Goal: Task Accomplishment & Management: Manage account settings

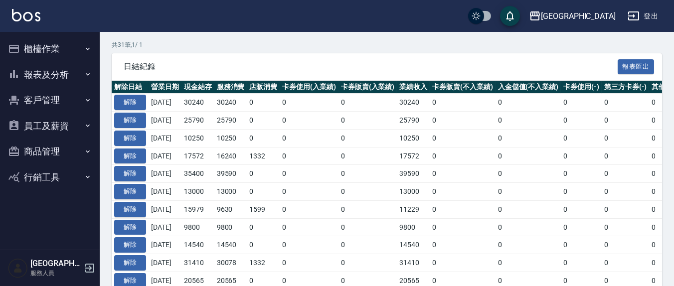
scroll to position [207, 0]
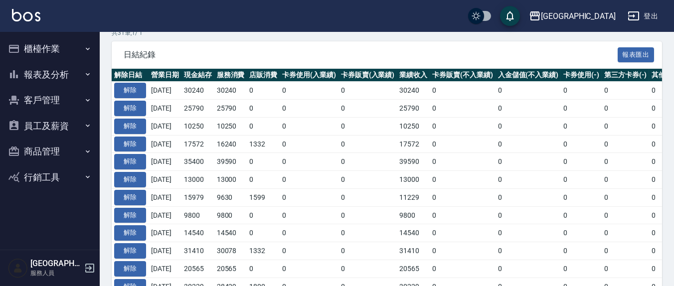
click at [52, 49] on button "櫃檯作業" at bounding box center [50, 49] width 92 height 26
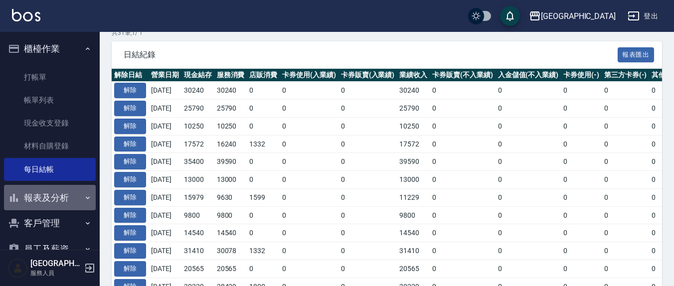
click at [60, 201] on button "報表及分析" at bounding box center [50, 198] width 92 height 26
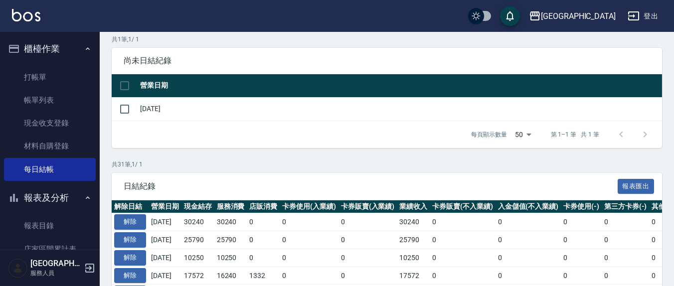
scroll to position [104, 0]
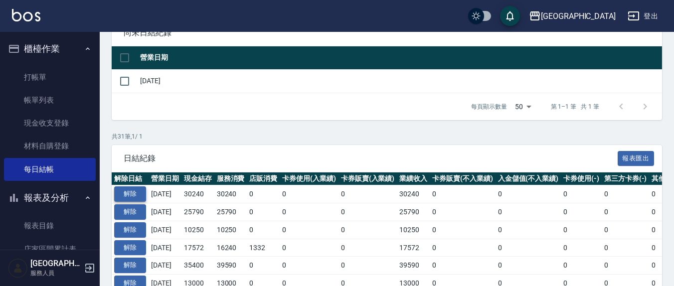
click at [130, 192] on button "解除" at bounding box center [130, 193] width 32 height 15
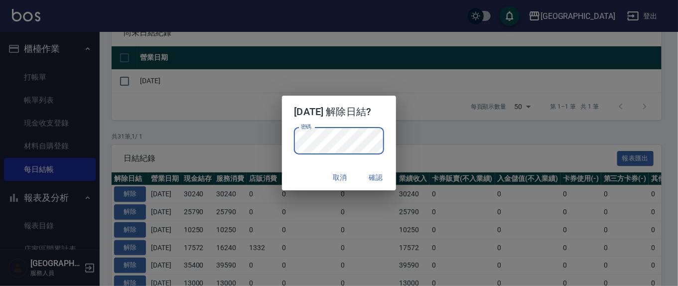
click at [384, 181] on button "確認" at bounding box center [376, 177] width 32 height 18
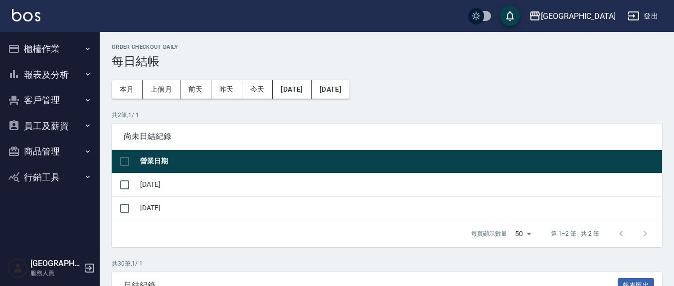
scroll to position [104, 0]
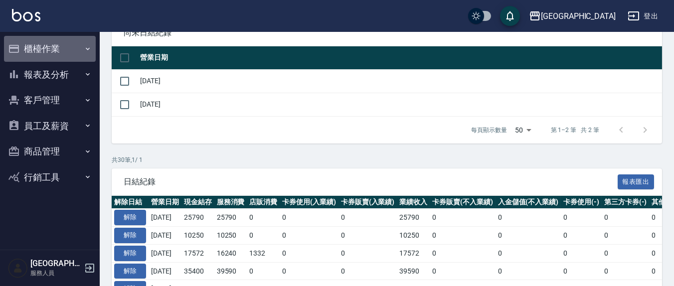
click at [41, 46] on button "櫃檯作業" at bounding box center [50, 49] width 92 height 26
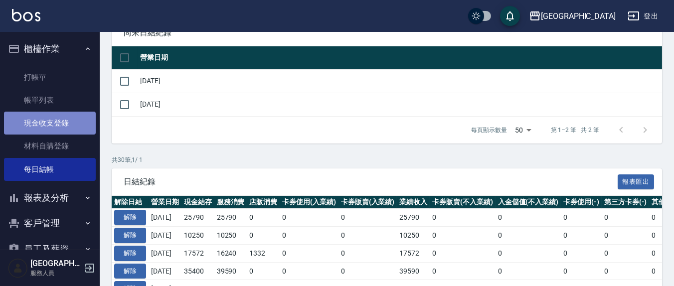
click at [56, 119] on link "現金收支登錄" at bounding box center [50, 123] width 92 height 23
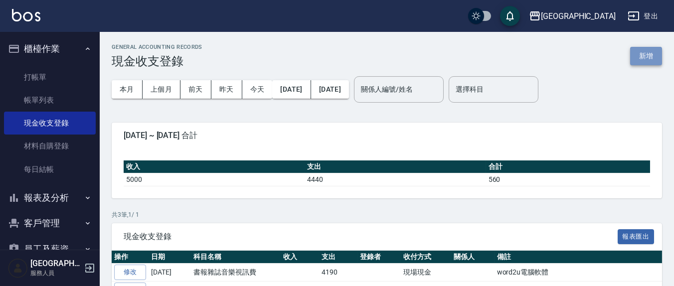
click at [643, 51] on button "新增" at bounding box center [646, 56] width 32 height 18
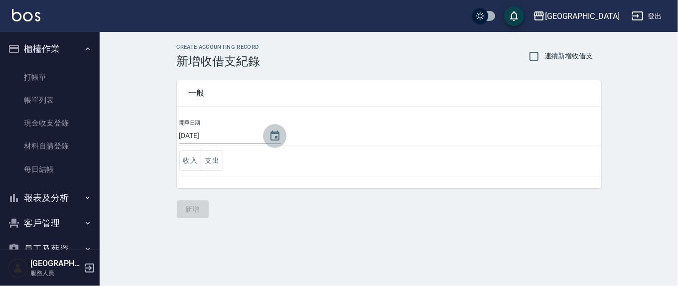
click at [272, 135] on icon "Choose date, selected date is 2025-10-09" at bounding box center [275, 136] width 12 height 12
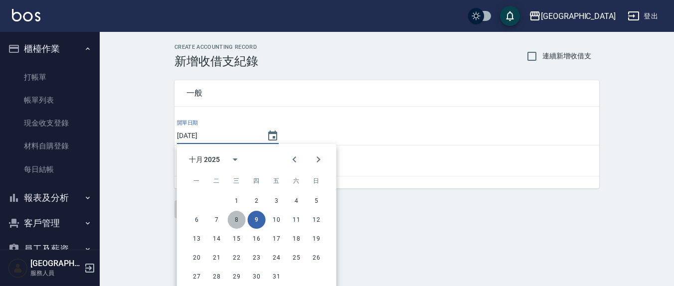
click at [237, 222] on button "8" at bounding box center [237, 220] width 18 height 18
type input "2025/10/08"
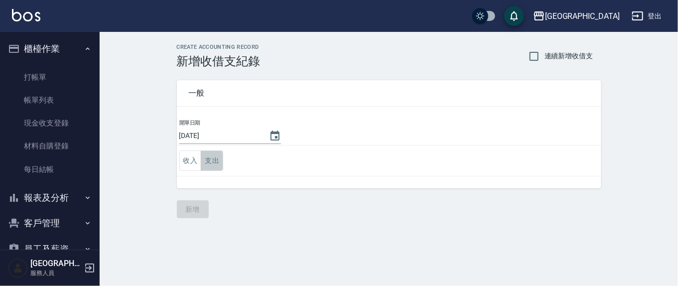
click at [208, 161] on button "支出" at bounding box center [212, 161] width 22 height 20
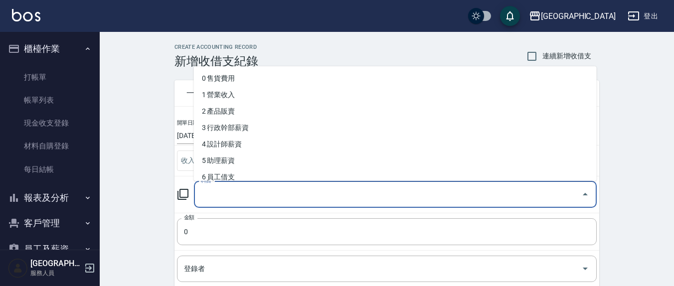
click at [226, 191] on input "科目" at bounding box center [387, 194] width 379 height 17
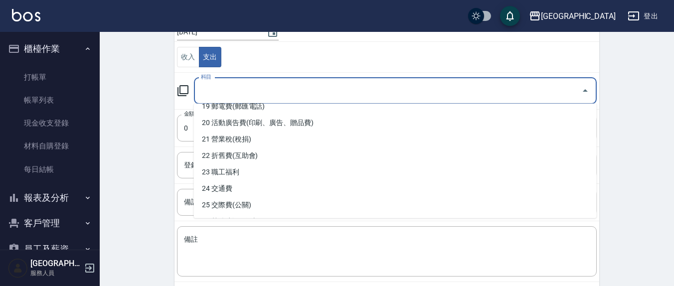
scroll to position [310, 0]
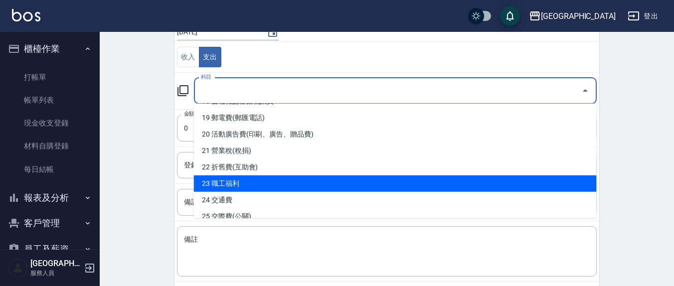
click at [250, 176] on li "23 職工福利" at bounding box center [395, 183] width 403 height 16
type input "23 職工福利"
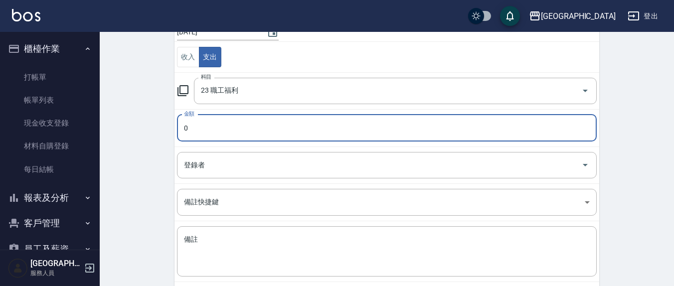
click at [192, 126] on input "0" at bounding box center [387, 128] width 420 height 27
type input "04500"
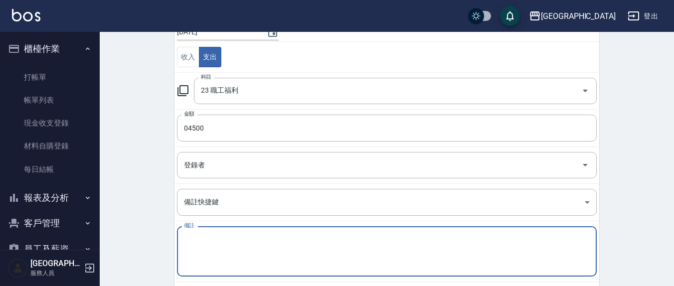
click at [204, 241] on textarea "備註" at bounding box center [387, 252] width 406 height 34
type textarea "u"
type textarea "雅"
click at [190, 235] on textarea "亞淇" at bounding box center [387, 252] width 406 height 34
click at [201, 239] on textarea "雅淇" at bounding box center [387, 252] width 406 height 34
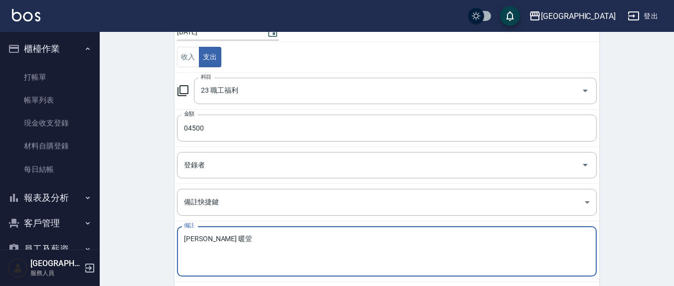
click at [208, 238] on textarea "雅淇 暖箮" at bounding box center [387, 252] width 406 height 34
click at [219, 232] on div "雅淇 箮箮 x 備註" at bounding box center [387, 251] width 420 height 50
click at [232, 262] on textarea "雅淇 箮王王" at bounding box center [387, 252] width 406 height 34
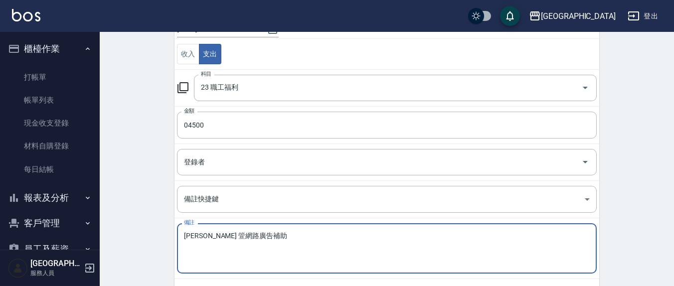
scroll to position [153, 0]
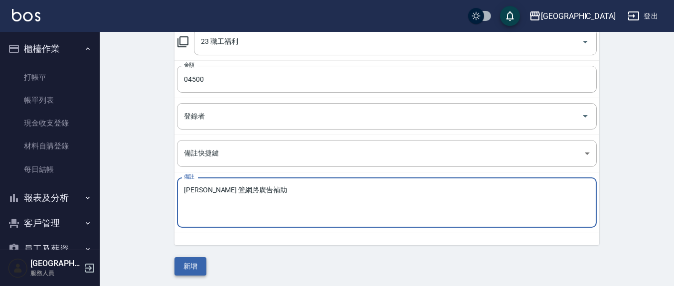
type textarea "雅淇 箮網路廣告補助"
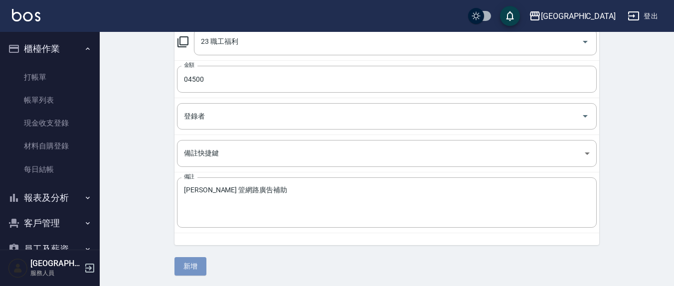
click at [190, 266] on button "新增" at bounding box center [190, 266] width 32 height 18
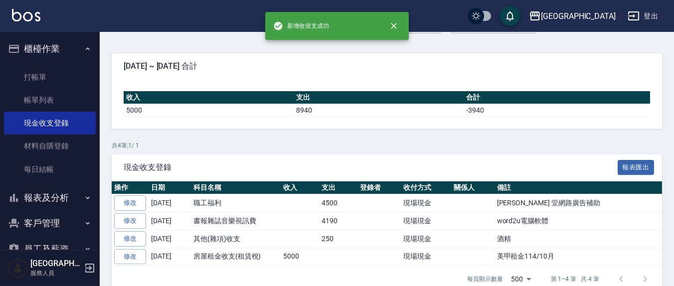
scroll to position [86, 0]
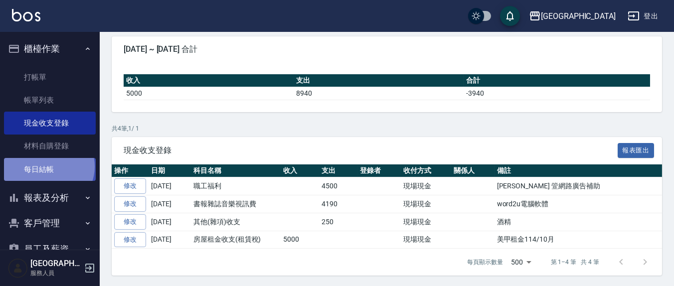
click at [48, 166] on link "每日結帳" at bounding box center [50, 169] width 92 height 23
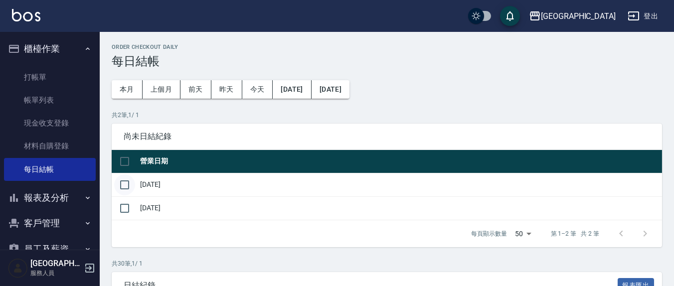
click at [123, 183] on input "checkbox" at bounding box center [124, 184] width 21 height 21
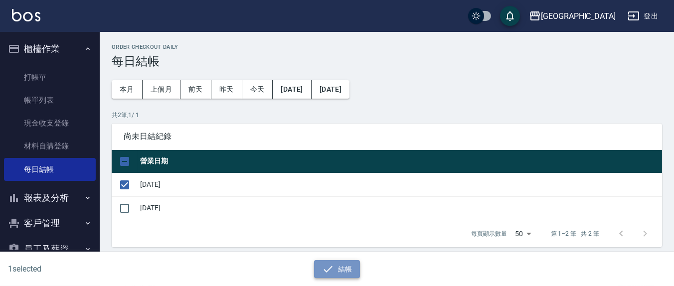
click at [338, 267] on button "結帳" at bounding box center [337, 269] width 46 height 18
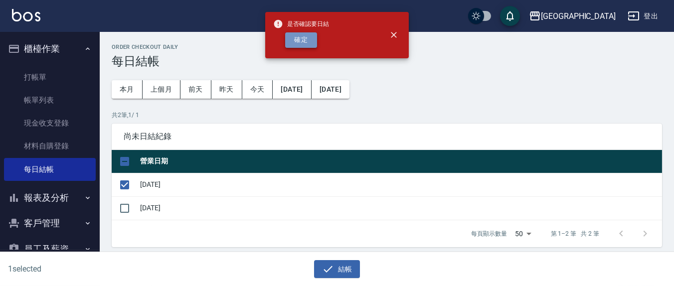
click at [296, 35] on button "確定" at bounding box center [301, 39] width 32 height 15
checkbox input "false"
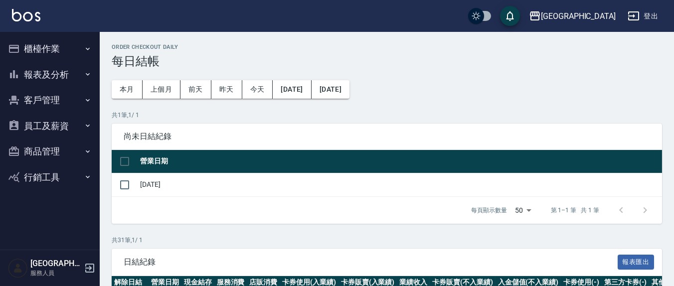
click at [49, 45] on button "櫃檯作業" at bounding box center [50, 49] width 92 height 26
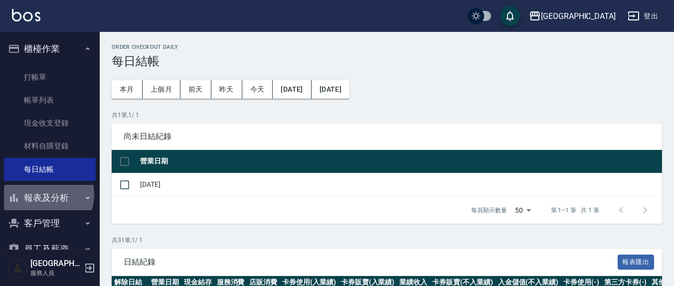
click at [41, 194] on button "報表及分析" at bounding box center [50, 198] width 92 height 26
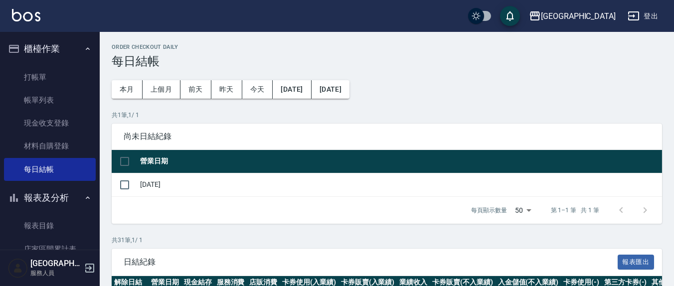
scroll to position [104, 0]
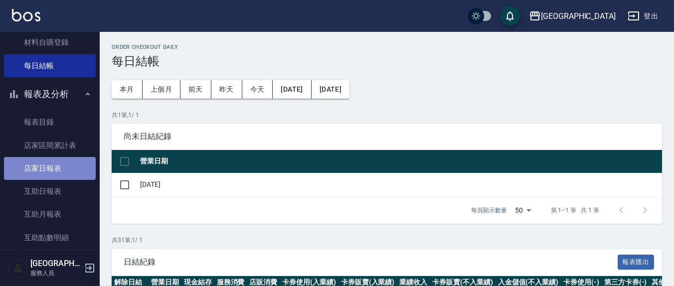
click at [59, 171] on link "店家日報表" at bounding box center [50, 168] width 92 height 23
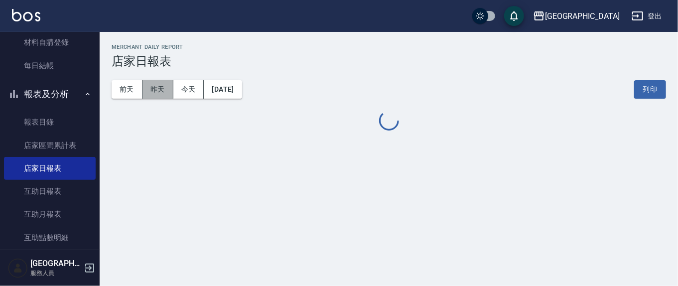
click at [159, 89] on button "昨天" at bounding box center [158, 89] width 31 height 18
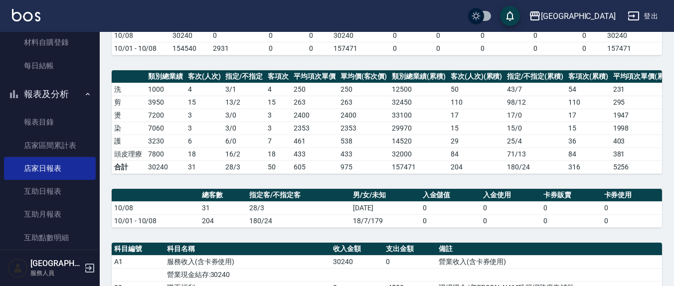
scroll to position [289, 0]
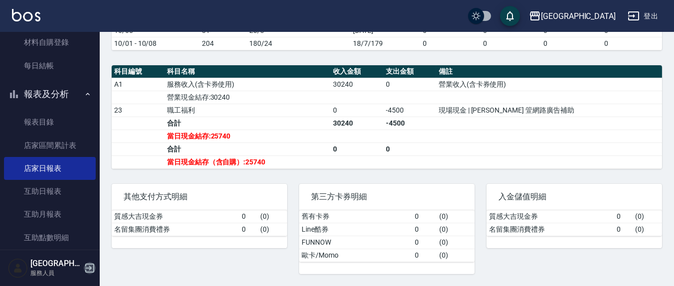
click at [90, 272] on icon "button" at bounding box center [89, 268] width 9 height 9
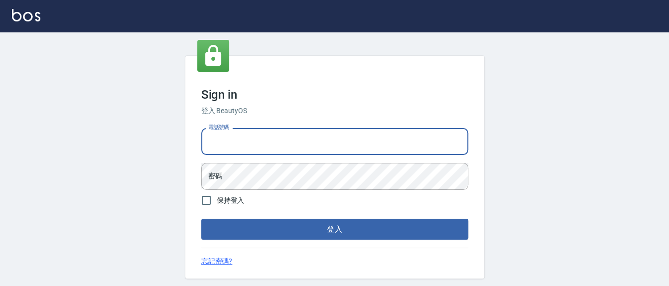
click at [275, 142] on input "電話號碼" at bounding box center [334, 141] width 267 height 27
type input "0926965269"
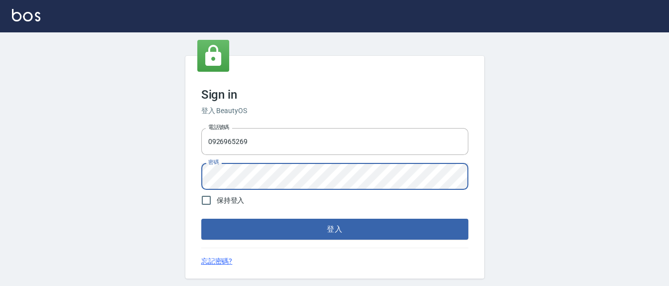
click at [284, 233] on button "登入" at bounding box center [334, 229] width 267 height 21
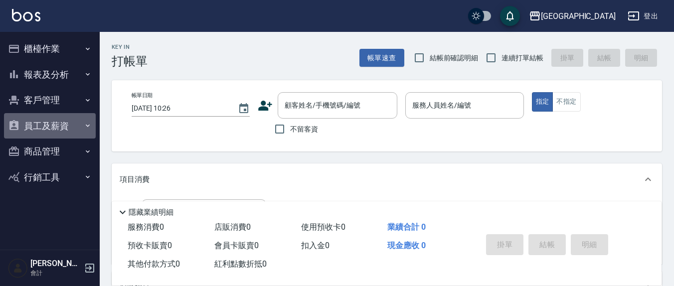
click at [47, 123] on button "員工及薪資" at bounding box center [50, 126] width 92 height 26
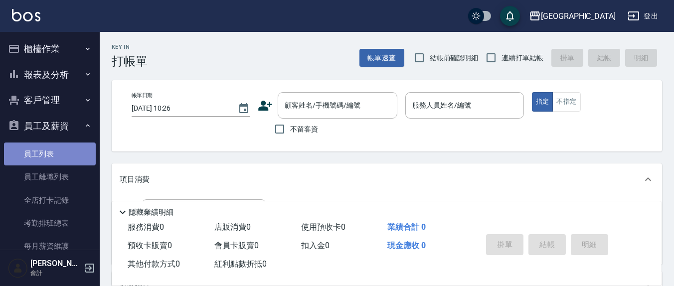
click at [51, 152] on link "員工列表" at bounding box center [50, 154] width 92 height 23
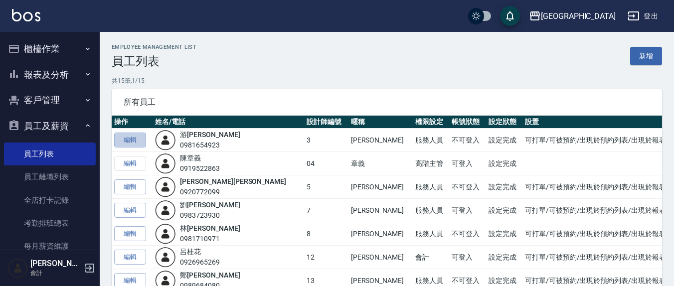
drag, startPoint x: 134, startPoint y: 142, endPoint x: 153, endPoint y: 142, distance: 19.9
click at [133, 141] on link "編輯" at bounding box center [130, 140] width 32 height 15
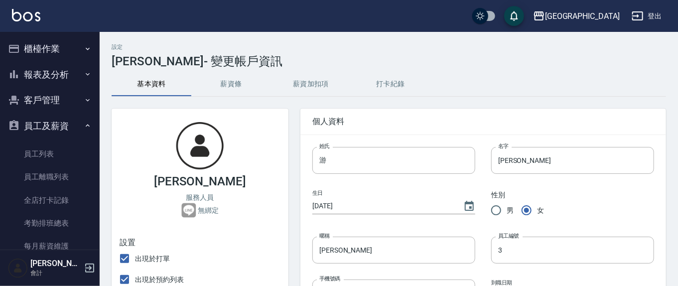
click at [309, 84] on button "薪資加扣項" at bounding box center [311, 84] width 80 height 24
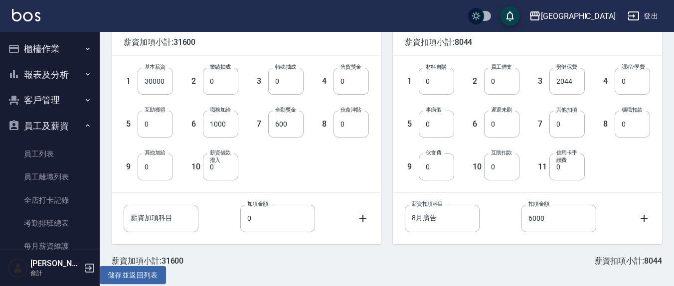
scroll to position [89, 0]
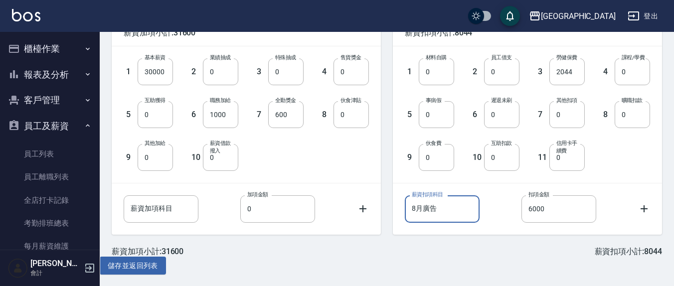
click at [416, 208] on input "8月廣告" at bounding box center [442, 208] width 75 height 27
type input "9月廣告"
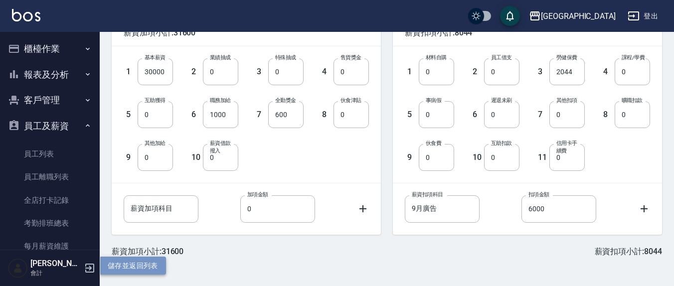
click at [153, 265] on button "儲存並返回列表" at bounding box center [133, 266] width 66 height 18
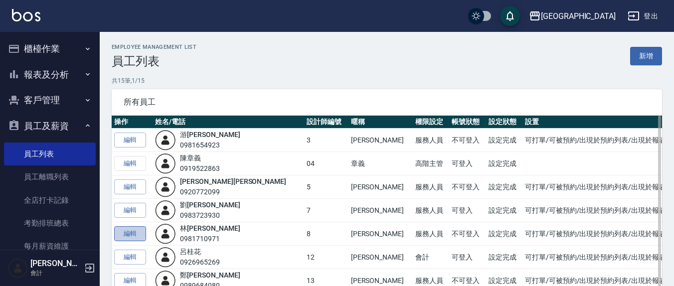
click at [133, 230] on link "編輯" at bounding box center [130, 233] width 32 height 15
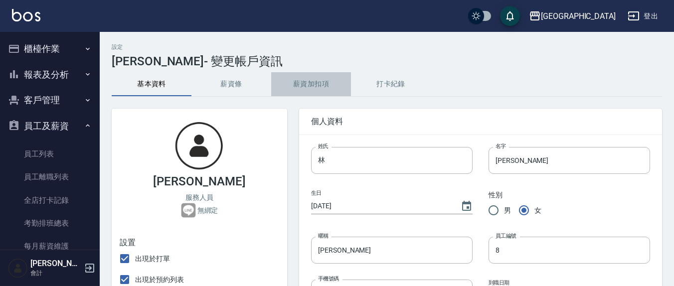
click at [306, 88] on button "薪資加扣項" at bounding box center [311, 84] width 80 height 24
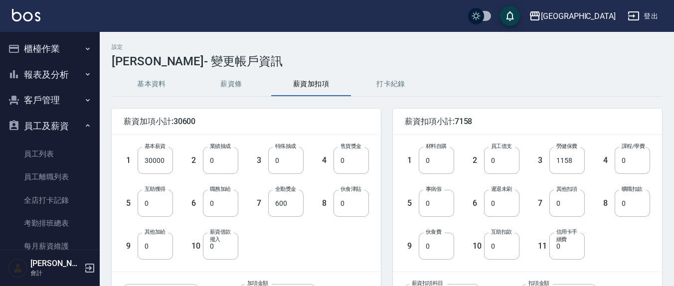
scroll to position [89, 0]
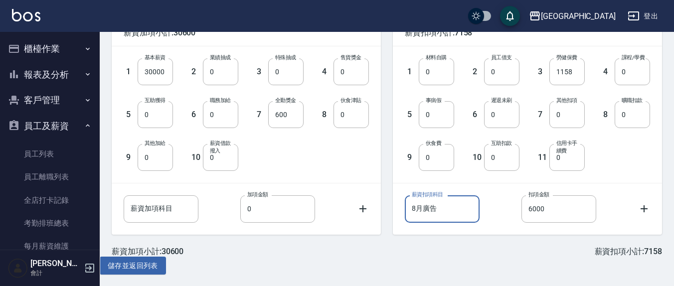
click at [413, 209] on input "8月廣告" at bounding box center [442, 208] width 75 height 27
click at [418, 211] on input "8月廣告" at bounding box center [442, 208] width 75 height 27
type input "9月廣告"
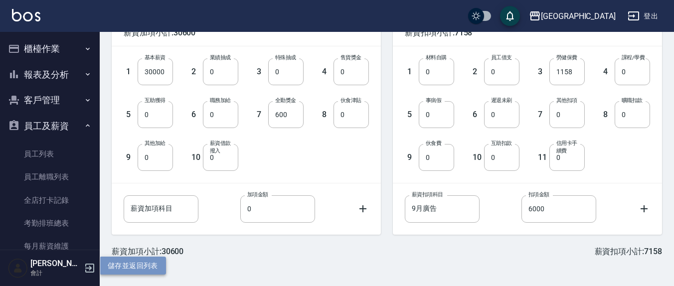
click at [157, 267] on button "儲存並返回列表" at bounding box center [133, 266] width 66 height 18
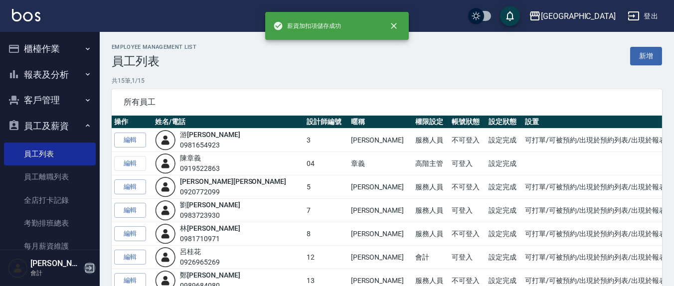
click at [93, 270] on icon "button" at bounding box center [89, 268] width 9 height 9
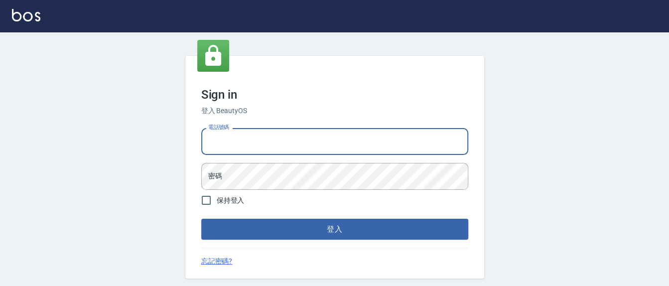
type input "24255330"
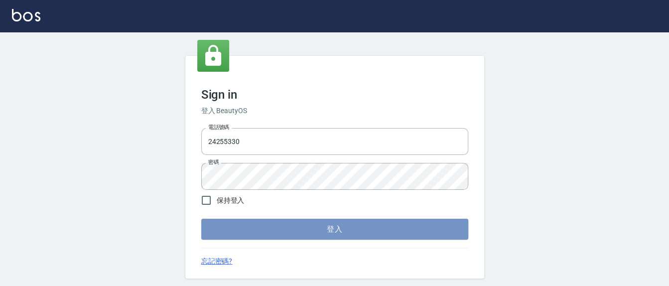
click at [265, 231] on button "登入" at bounding box center [334, 229] width 267 height 21
